Goal: Register for event/course

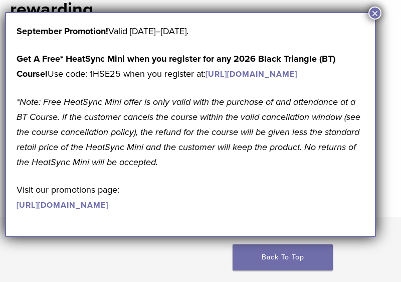
scroll to position [425, 0]
click at [376, 12] on button "×" at bounding box center [374, 13] width 13 height 13
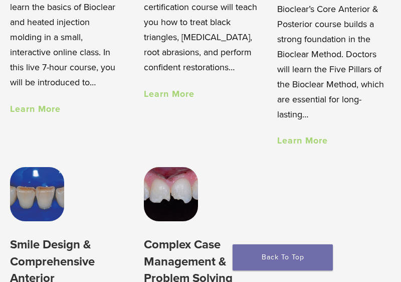
scroll to position [880, 0]
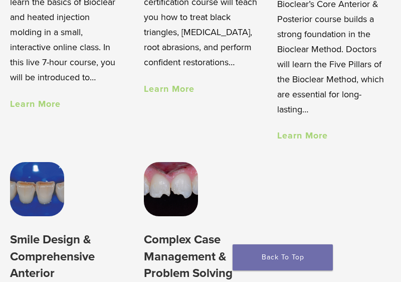
click at [306, 138] on link "Learn More" at bounding box center [302, 135] width 51 height 11
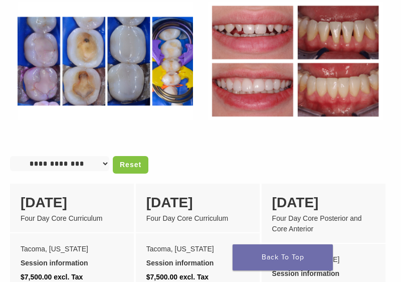
scroll to position [816, 0]
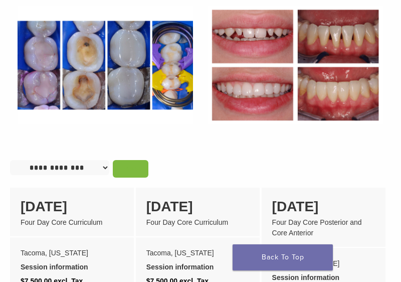
click at [121, 167] on link "Reset" at bounding box center [131, 169] width 36 height 18
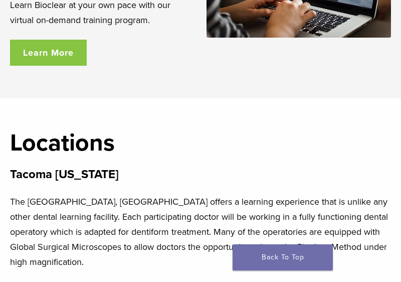
scroll to position [2335, 0]
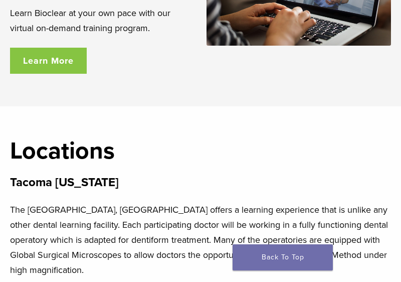
click at [30, 53] on link "Learn More" at bounding box center [48, 61] width 77 height 26
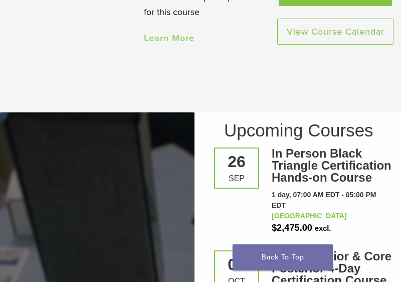
scroll to position [1573, 0]
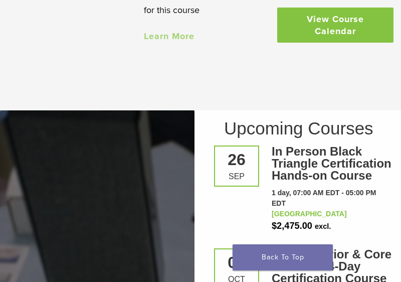
click at [332, 28] on link "View Course Calendar" at bounding box center [335, 25] width 116 height 35
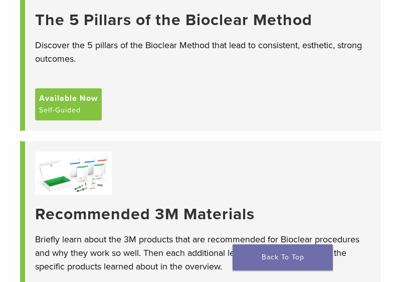
scroll to position [147, 0]
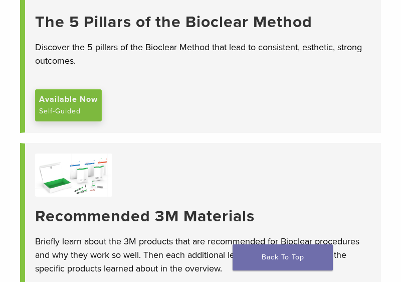
click at [66, 101] on span "Available Now" at bounding box center [68, 99] width 59 height 12
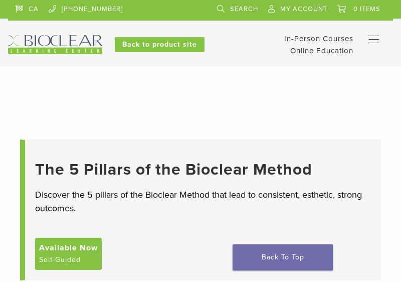
scroll to position [147, 0]
